Goal: Find specific page/section: Find specific page/section

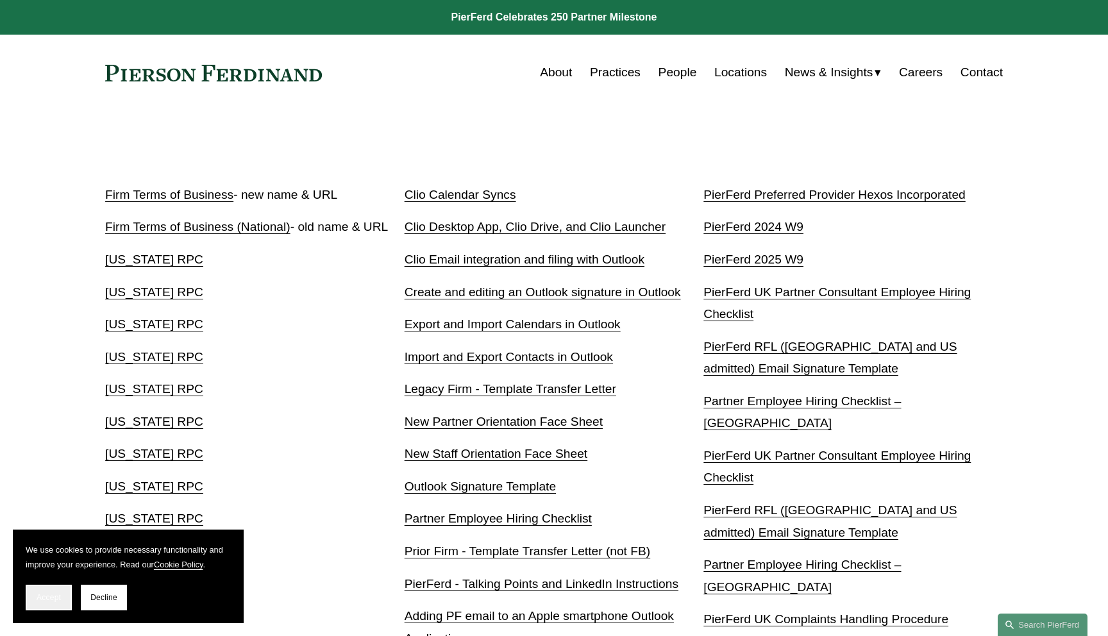
click at [37, 606] on button "Accept" at bounding box center [49, 598] width 46 height 26
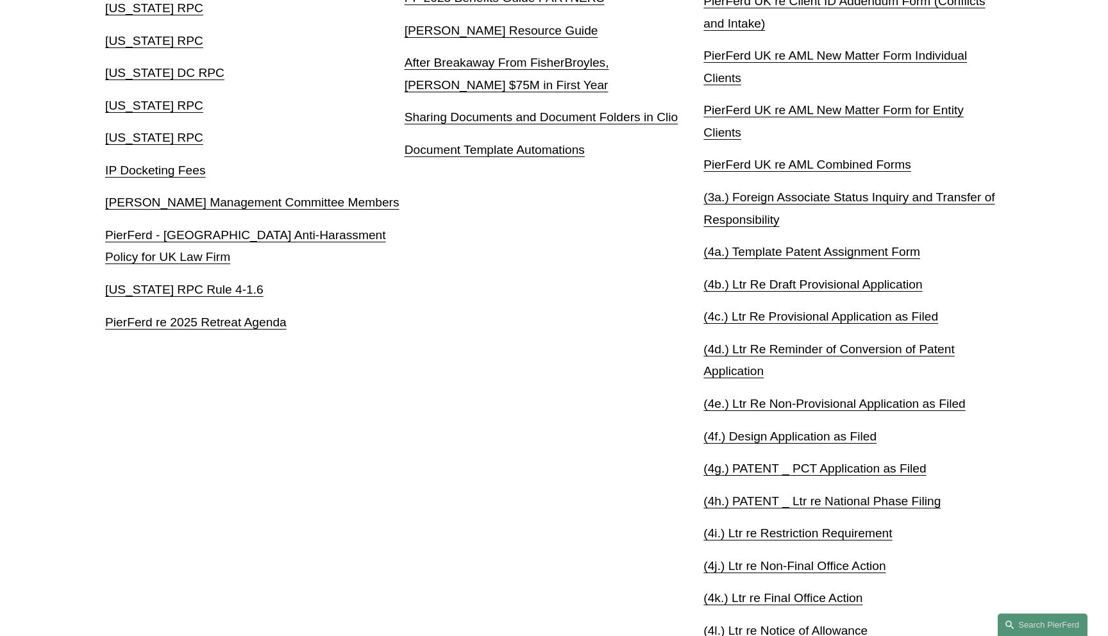
scroll to position [847, 0]
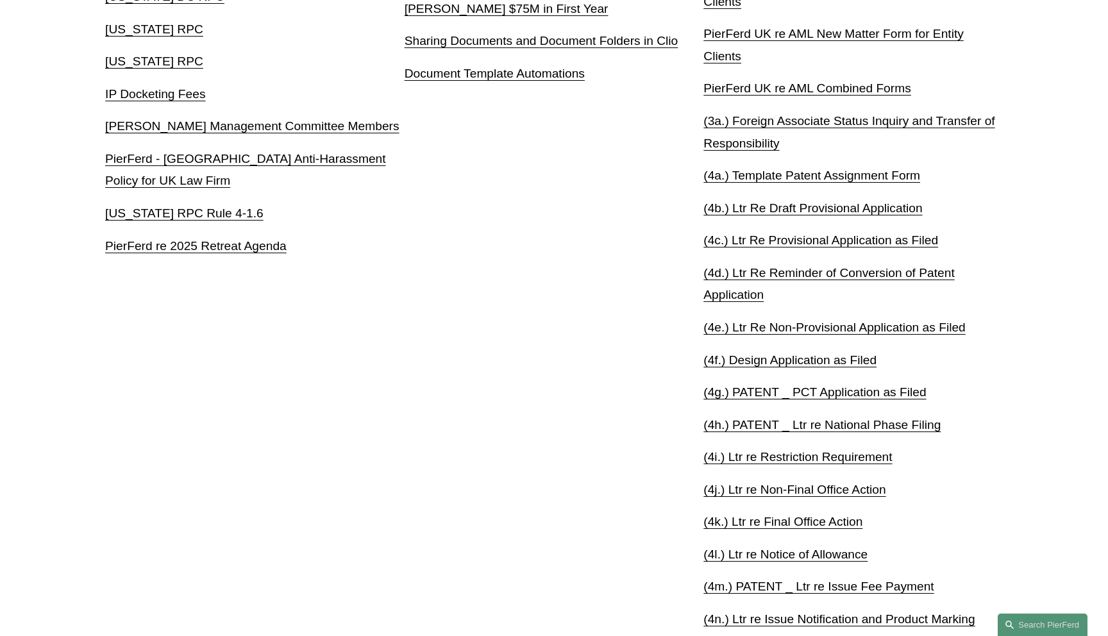
click at [213, 245] on link "PierFerd re 2025 Retreat Agenda" at bounding box center [196, 245] width 182 height 13
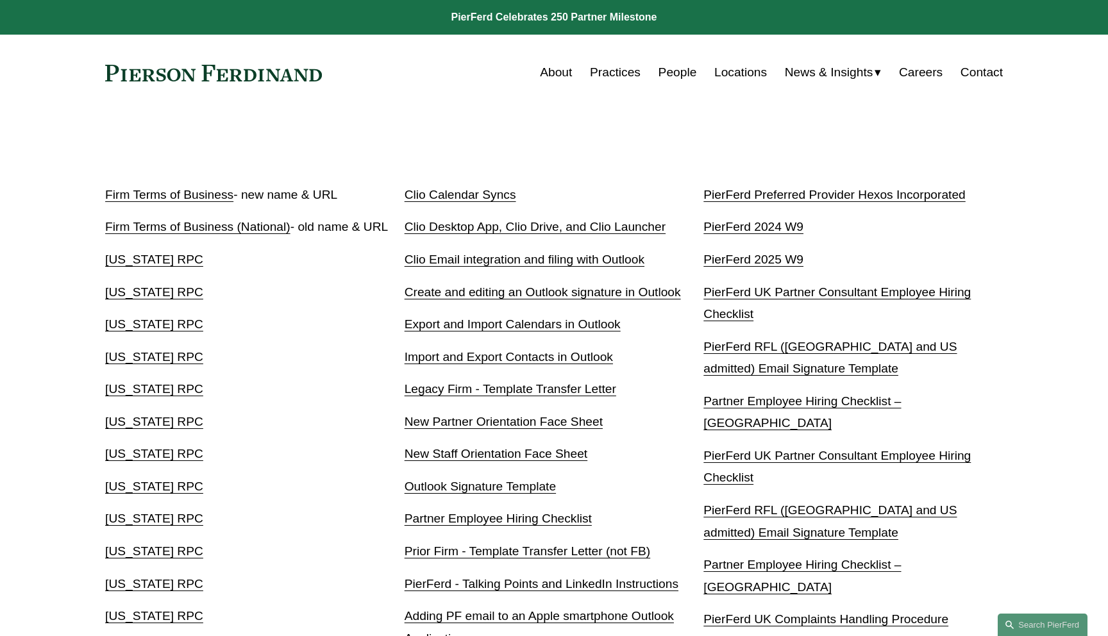
click at [673, 74] on link "People" at bounding box center [678, 72] width 38 height 24
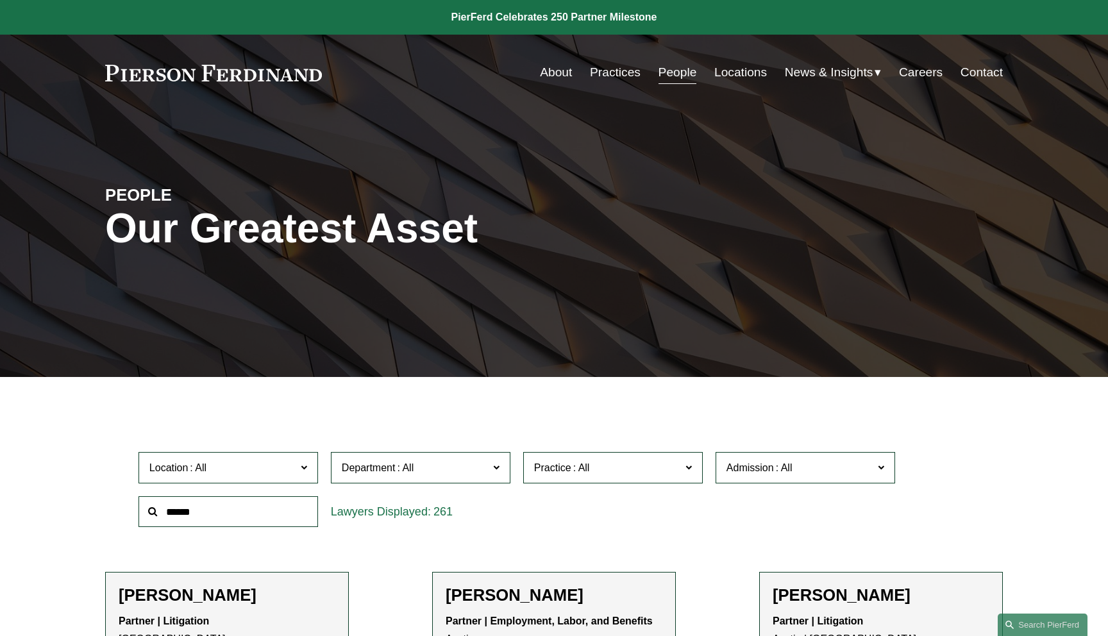
scroll to position [53, 0]
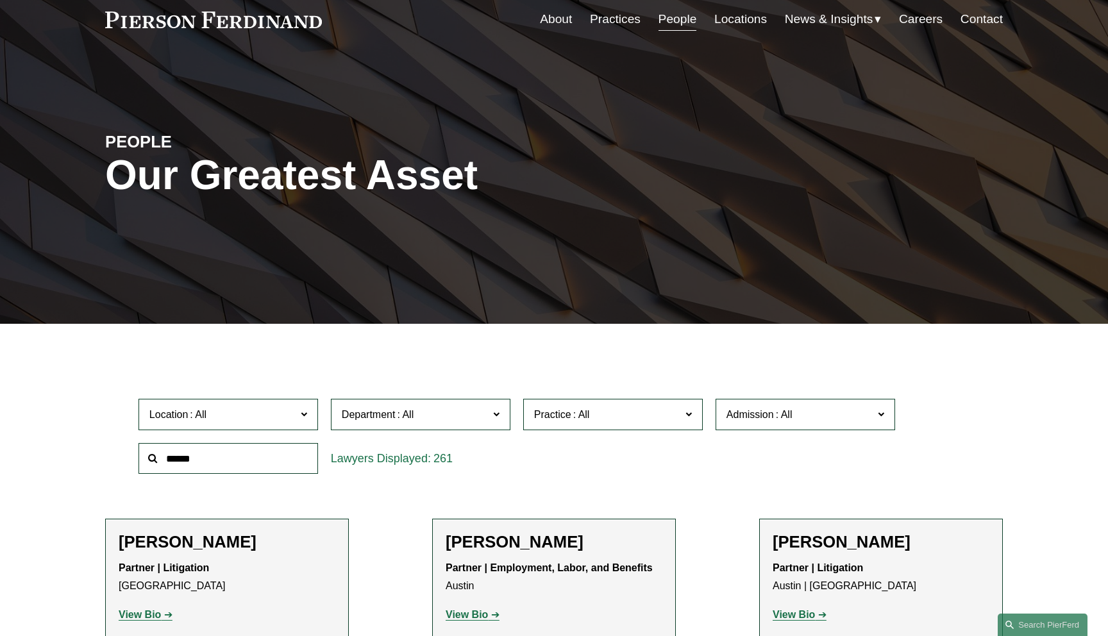
click at [252, 457] on input "text" at bounding box center [229, 458] width 180 height 31
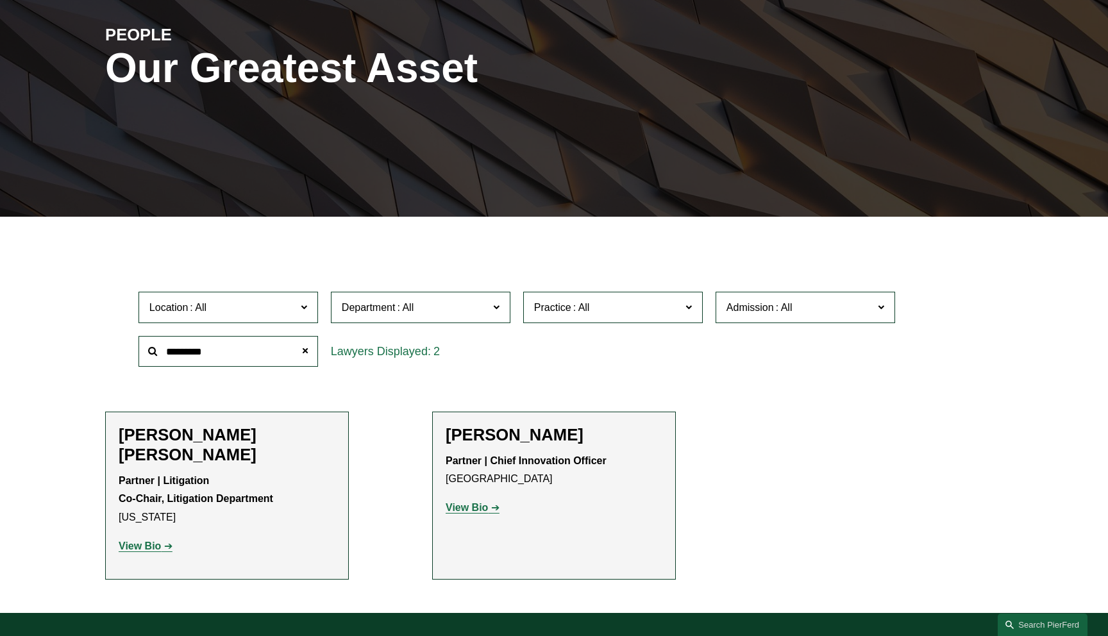
type input "*********"
click at [80, 381] on ul "Filter Location All [GEOGRAPHIC_DATA] [GEOGRAPHIC_DATA] [GEOGRAPHIC_DATA] [GEOG…" at bounding box center [554, 413] width 965 height 333
